Goal: Download file/media

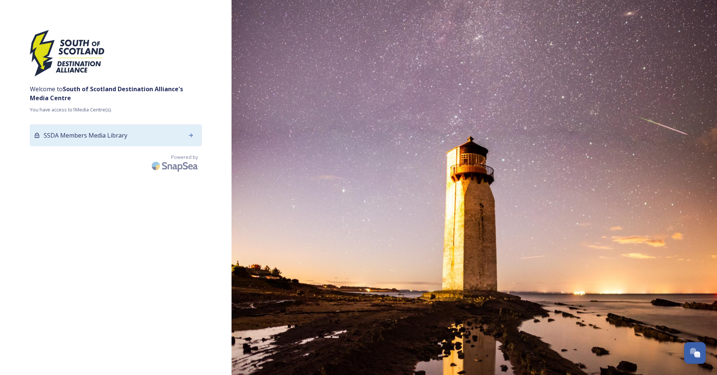
click at [123, 133] on span "SSDA Members Media Library" at bounding box center [86, 135] width 84 height 9
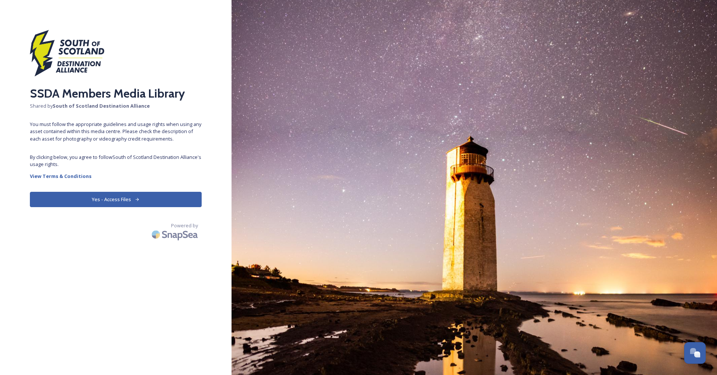
click at [126, 195] on button "Yes - Access Files" at bounding box center [116, 199] width 172 height 15
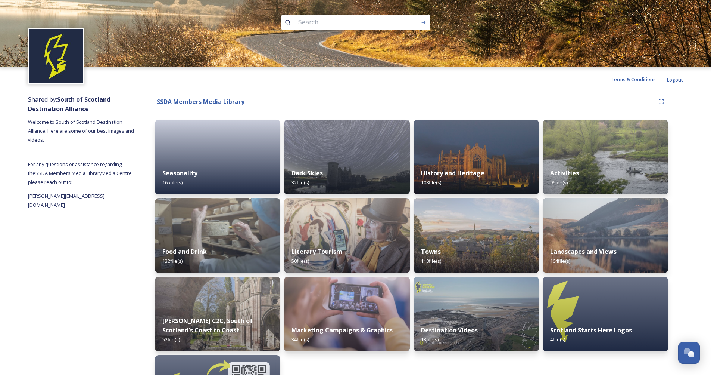
click at [315, 21] on input at bounding box center [346, 22] width 102 height 16
type input "portpatrick"
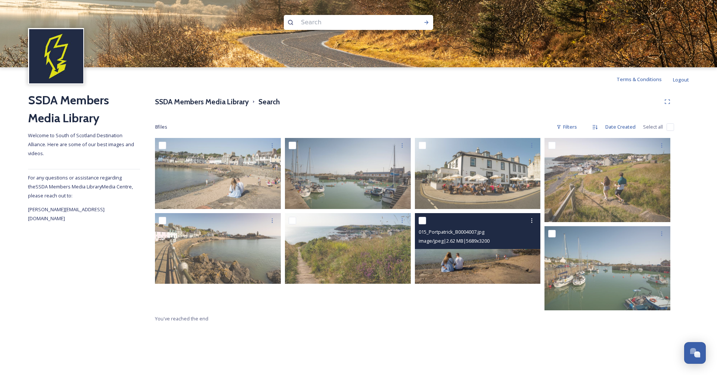
click at [498, 273] on img at bounding box center [478, 248] width 126 height 71
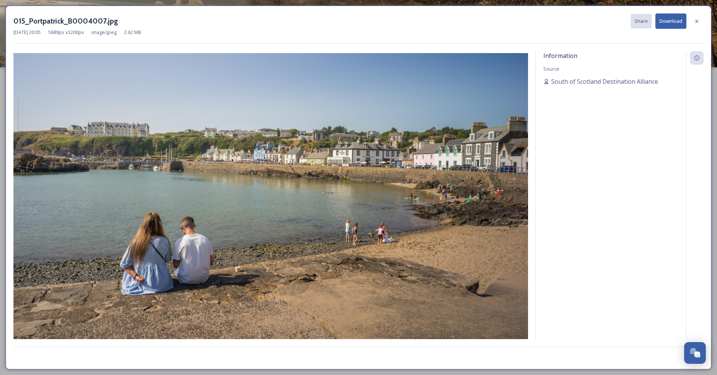
click at [672, 23] on button "Download" at bounding box center [670, 20] width 31 height 15
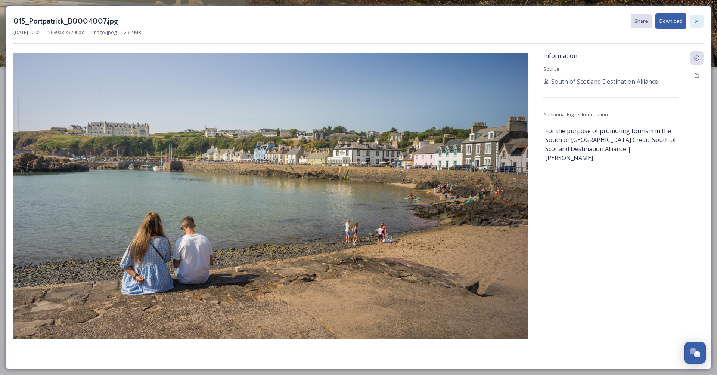
click at [694, 20] on icon at bounding box center [697, 21] width 6 height 6
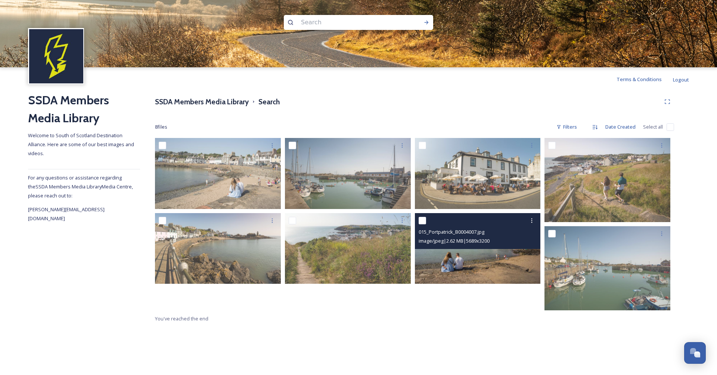
click at [499, 272] on img at bounding box center [478, 248] width 126 height 71
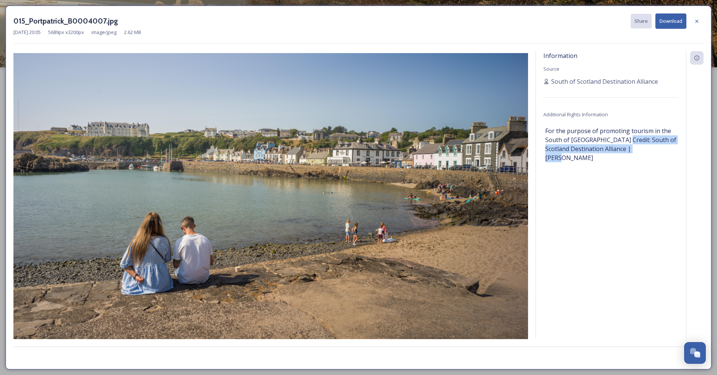
drag, startPoint x: 616, startPoint y: 139, endPoint x: 660, endPoint y: 150, distance: 45.1
click at [660, 150] on span "For the purpose of promoting tourism in the South of [GEOGRAPHIC_DATA] Credit: …" at bounding box center [610, 144] width 131 height 36
copy span "South of Scotland Destination Alliance | [GEOGRAPHIC_DATA][PERSON_NAME][GEOGRAP…"
click at [697, 20] on icon at bounding box center [697, 21] width 6 height 6
